Goal: Transaction & Acquisition: Purchase product/service

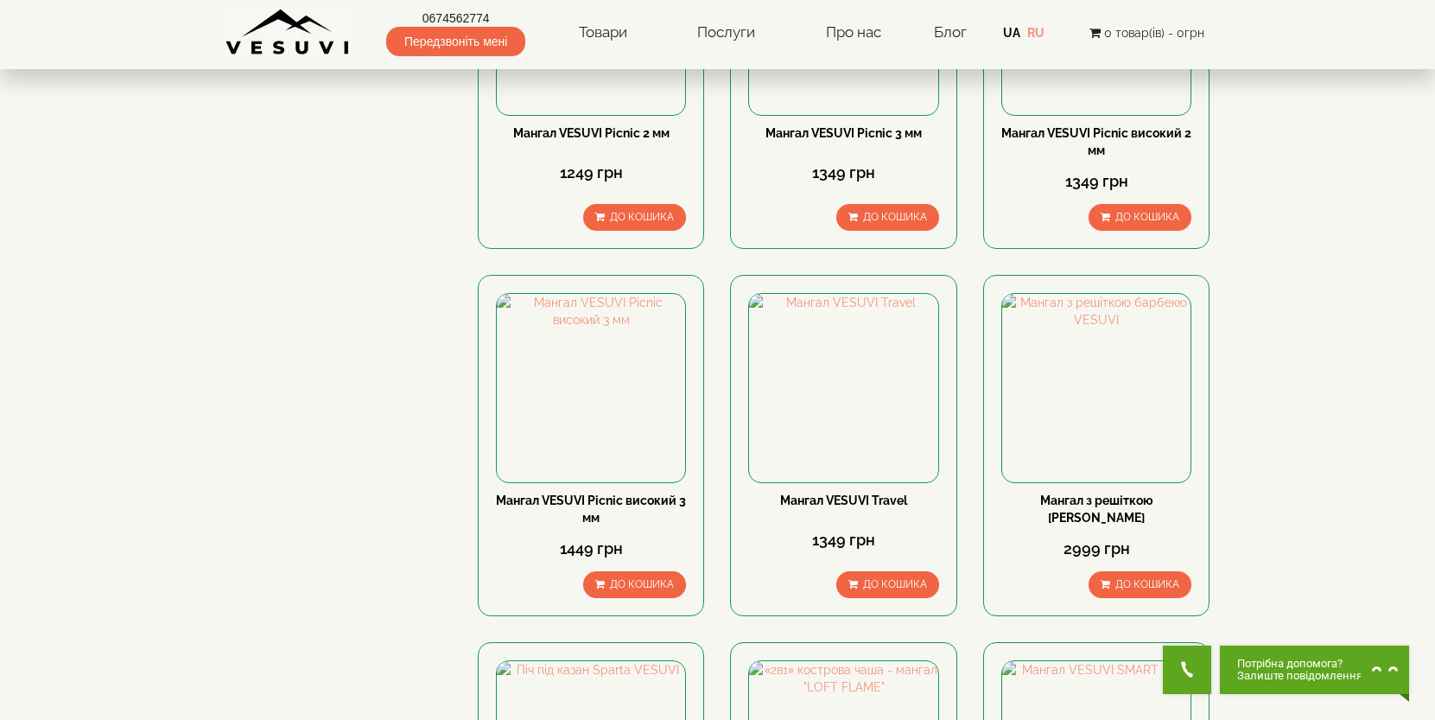
scroll to position [1518, 0]
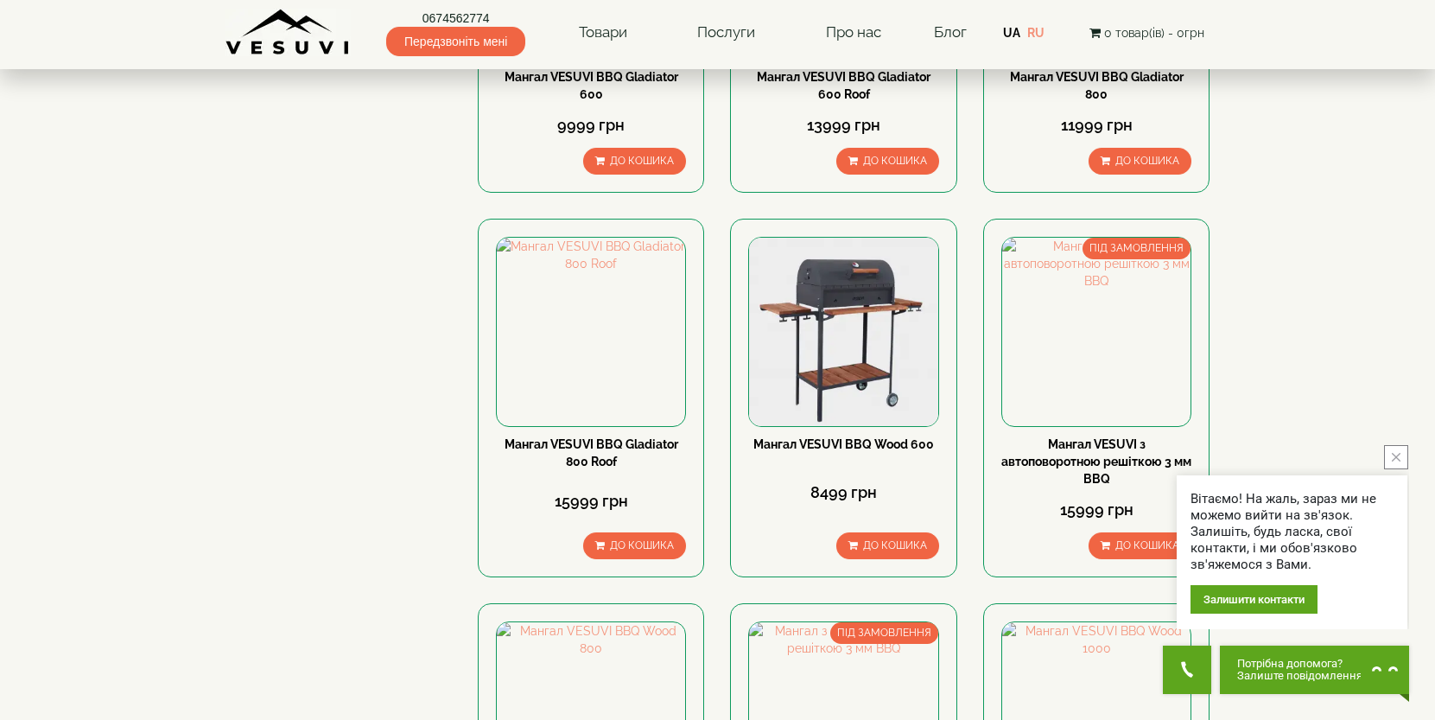
scroll to position [1542, 0]
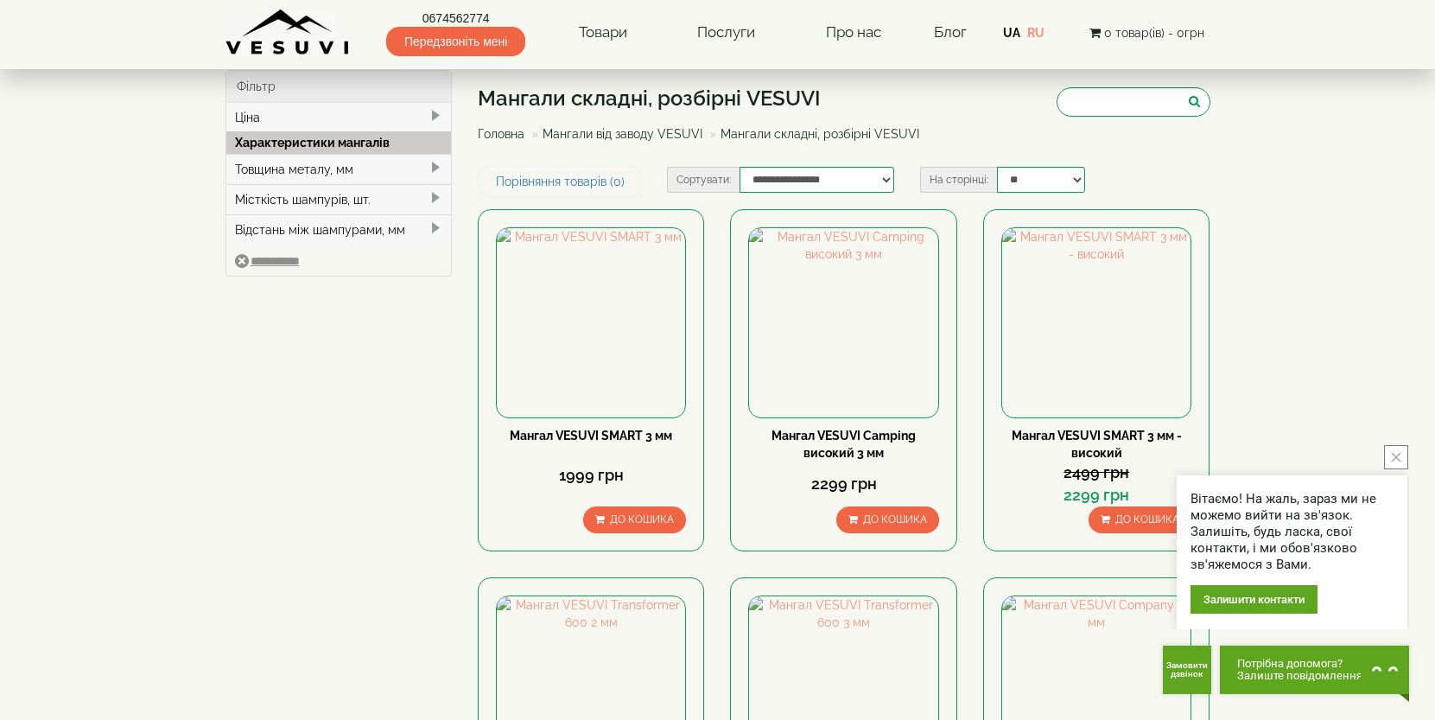
scroll to position [650, 0]
